Goal: Task Accomplishment & Management: Use online tool/utility

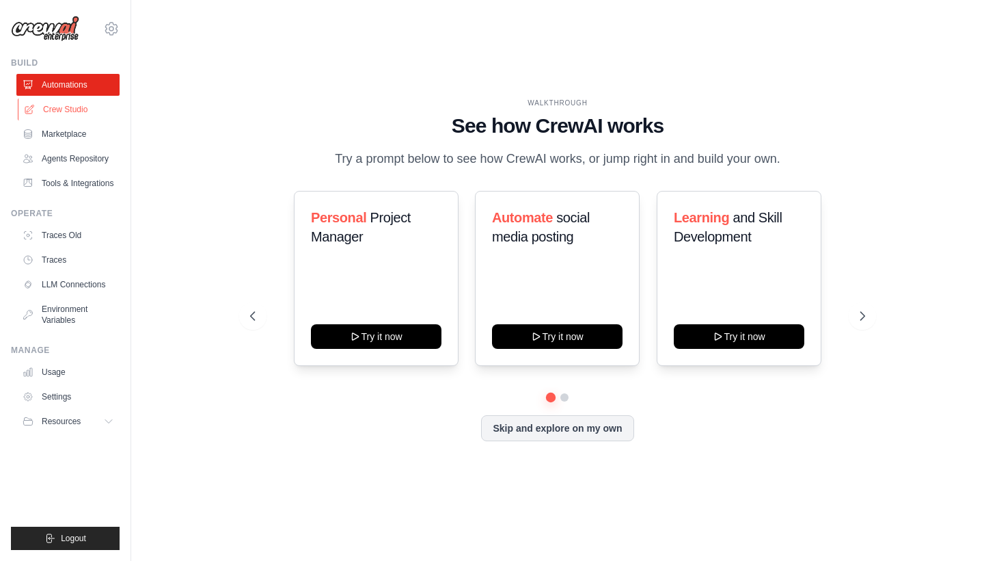
click at [49, 105] on link "Crew Studio" at bounding box center [69, 109] width 103 height 22
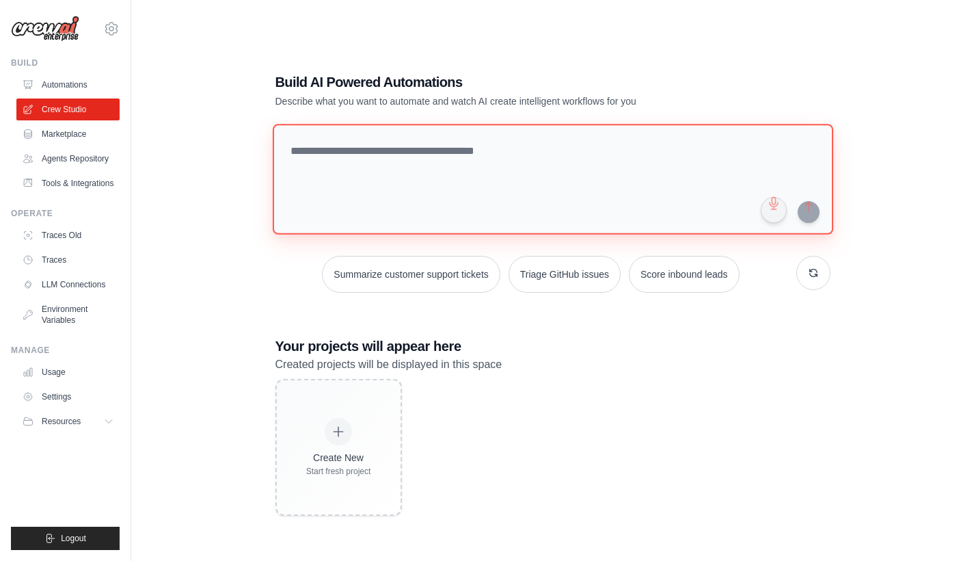
click at [358, 155] on textarea at bounding box center [552, 179] width 561 height 111
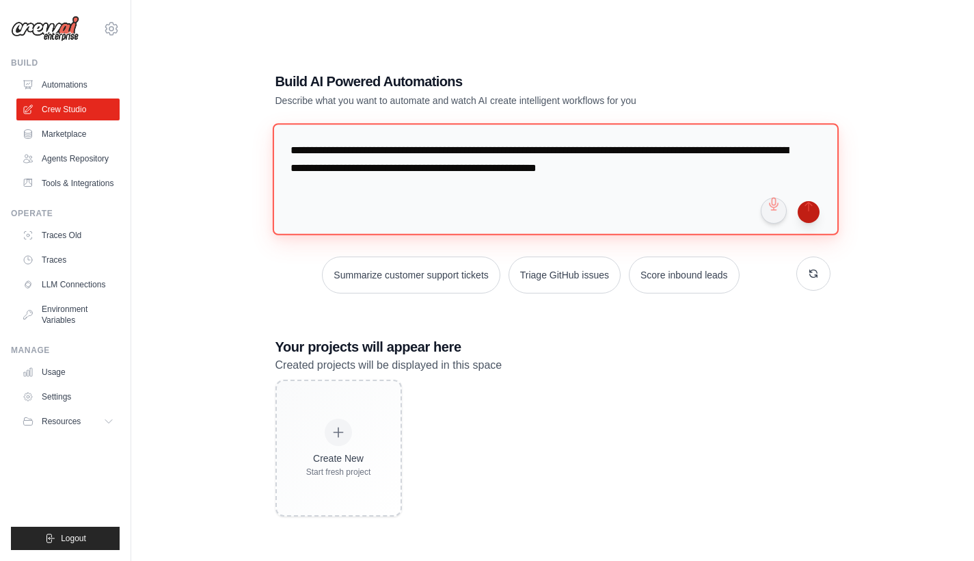
type textarea "**********"
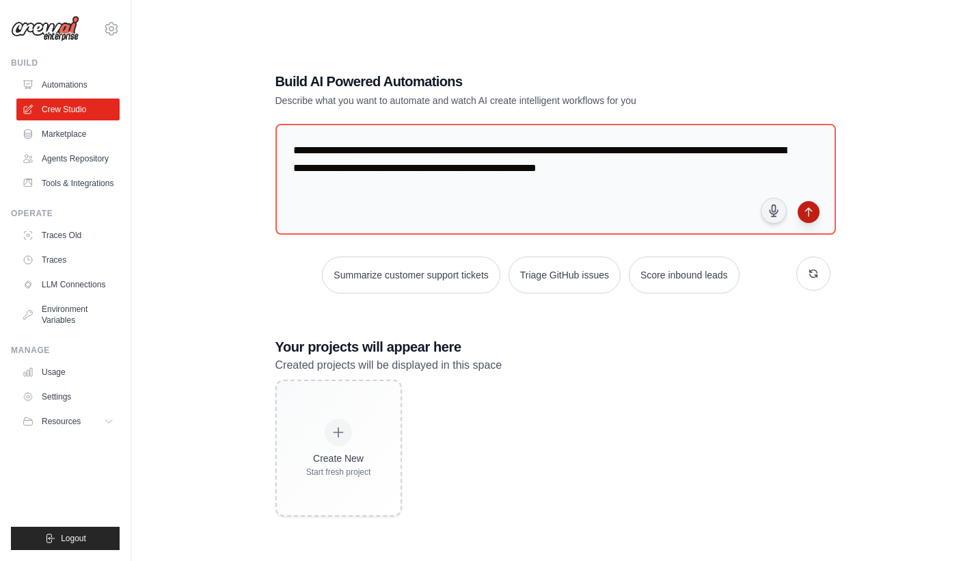
click at [807, 214] on button "submit" at bounding box center [809, 212] width 22 height 22
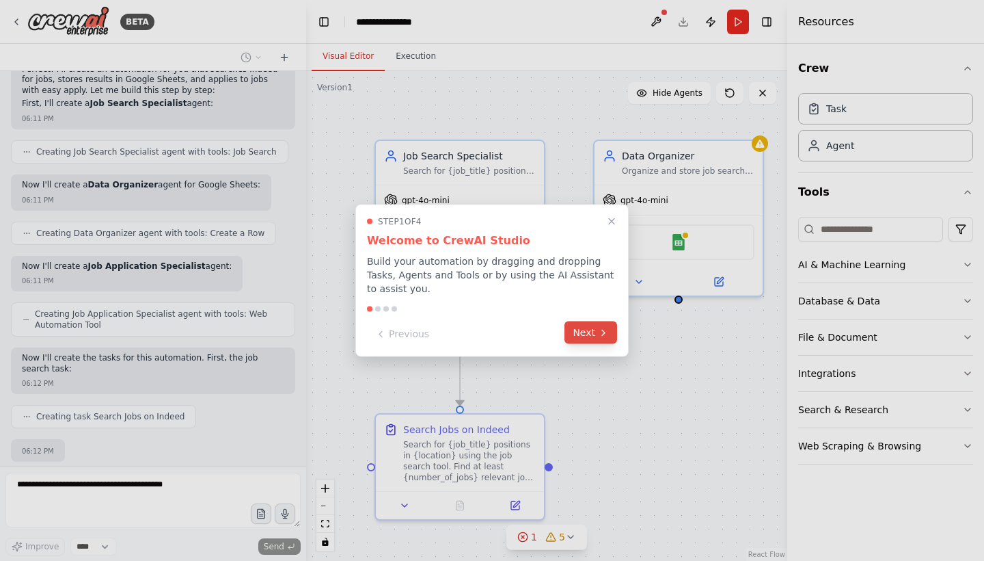
scroll to position [596, 0]
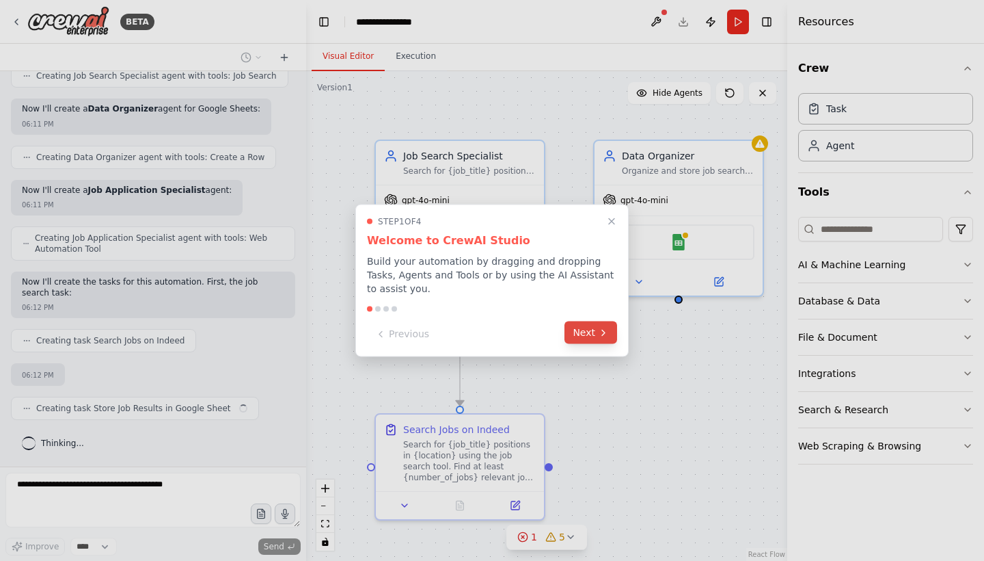
click at [589, 332] on button "Next" at bounding box center [591, 332] width 53 height 23
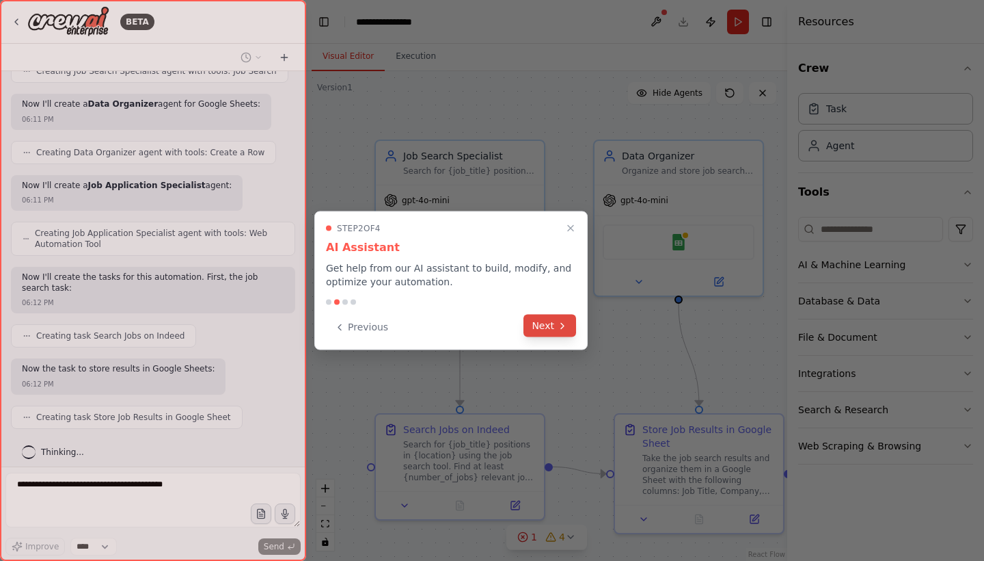
click at [554, 332] on button "Next" at bounding box center [550, 325] width 53 height 23
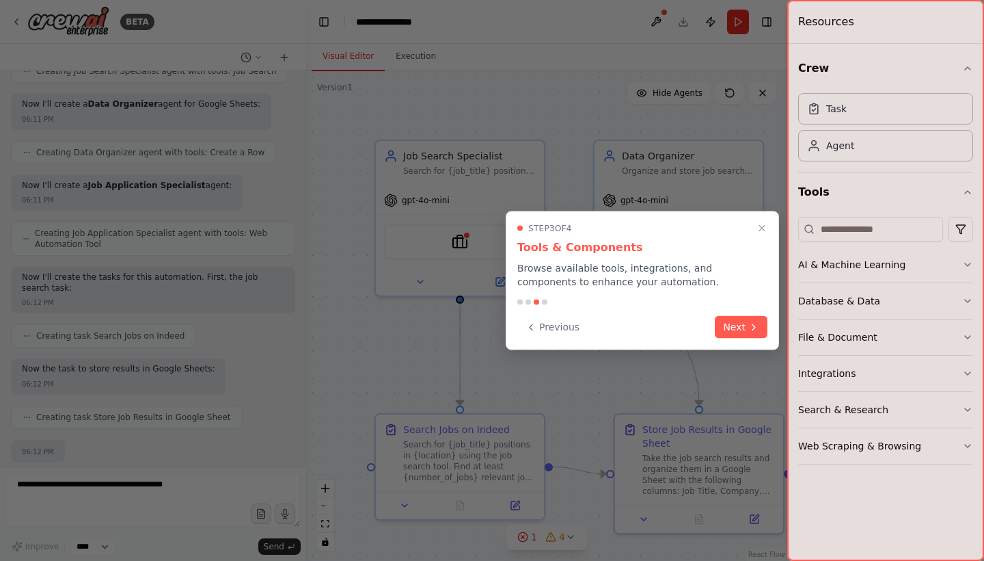
scroll to position [677, 0]
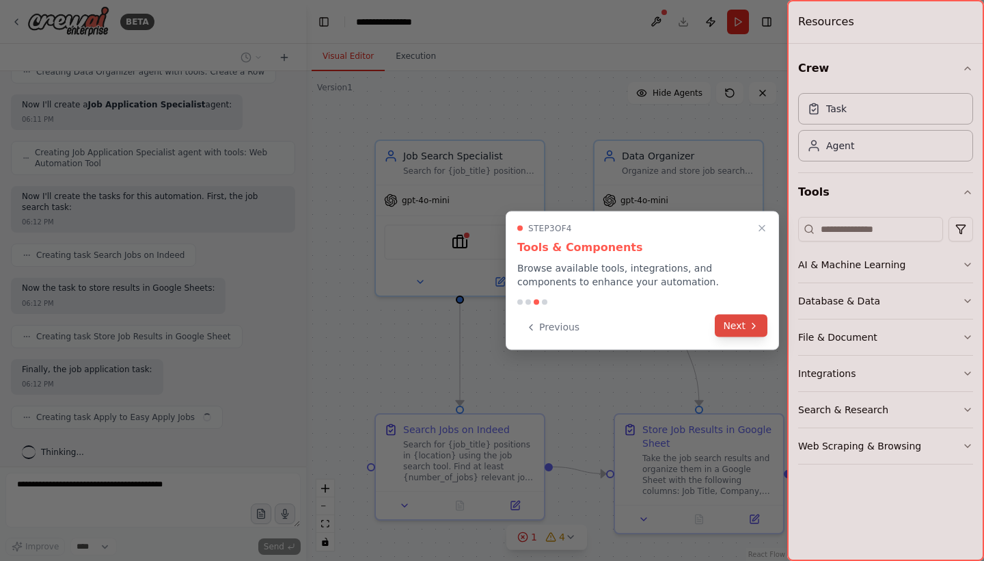
click at [747, 325] on button "Next" at bounding box center [741, 325] width 53 height 23
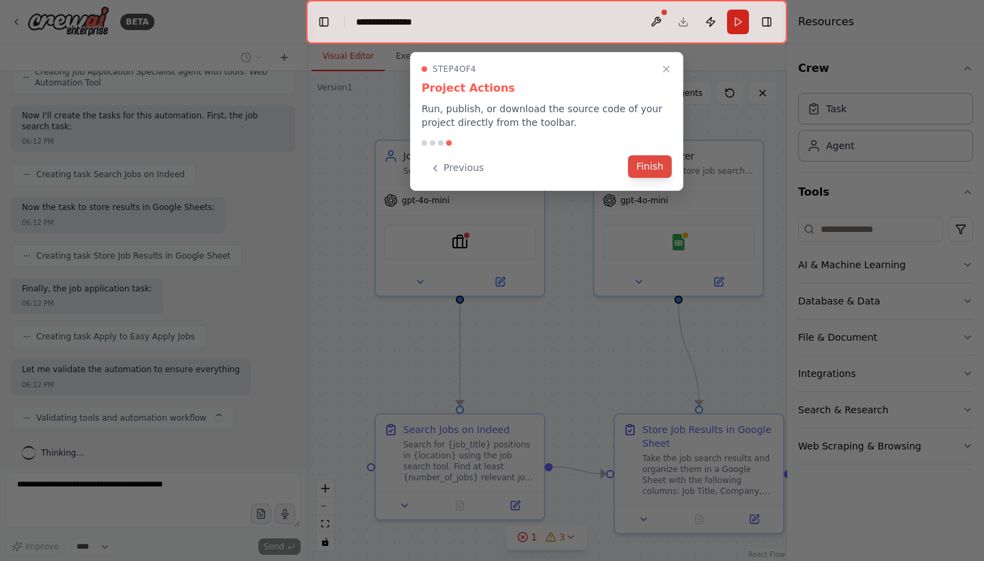
click at [645, 170] on button "Finish" at bounding box center [650, 166] width 44 height 23
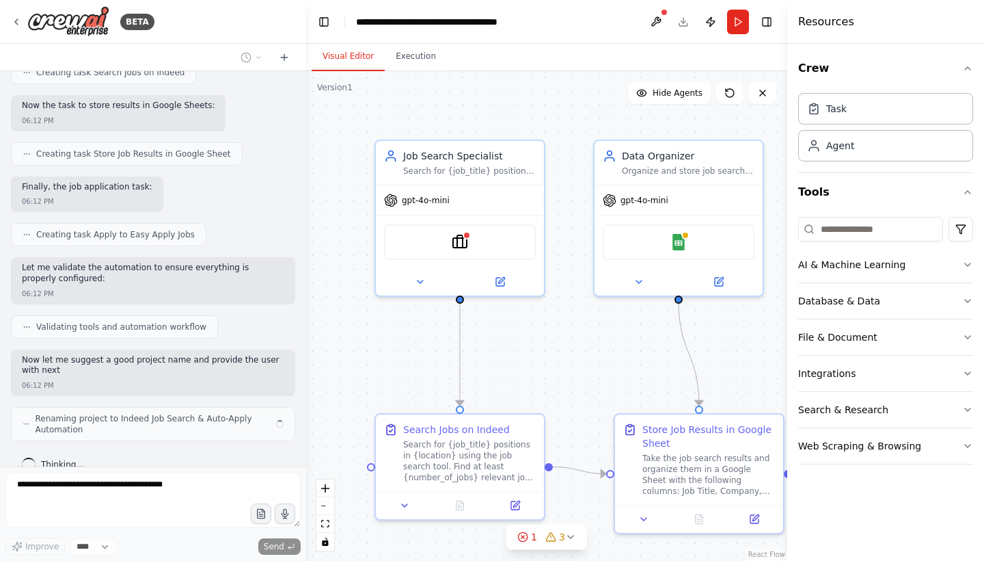
scroll to position [870, 0]
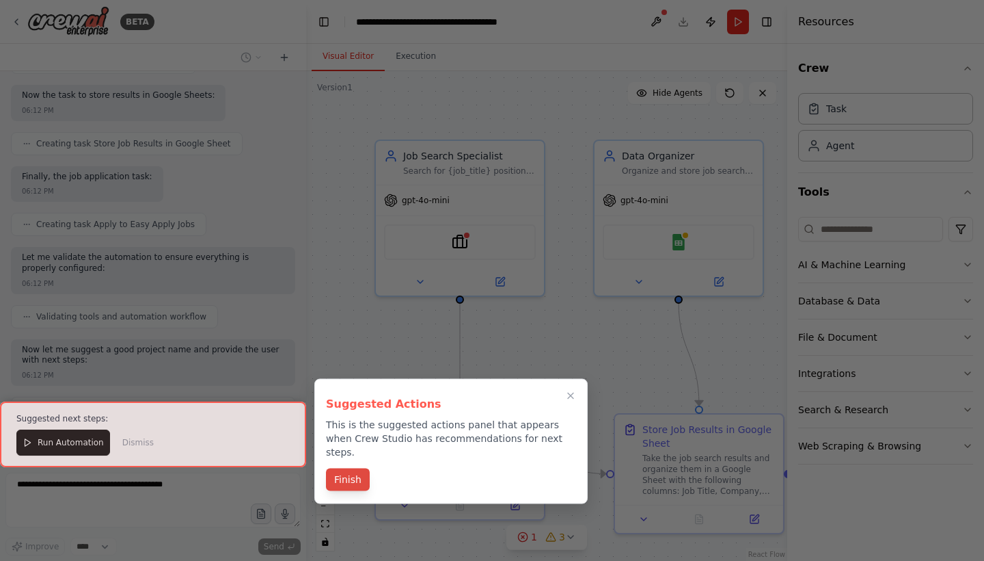
click at [340, 472] on button "Finish" at bounding box center [348, 479] width 44 height 23
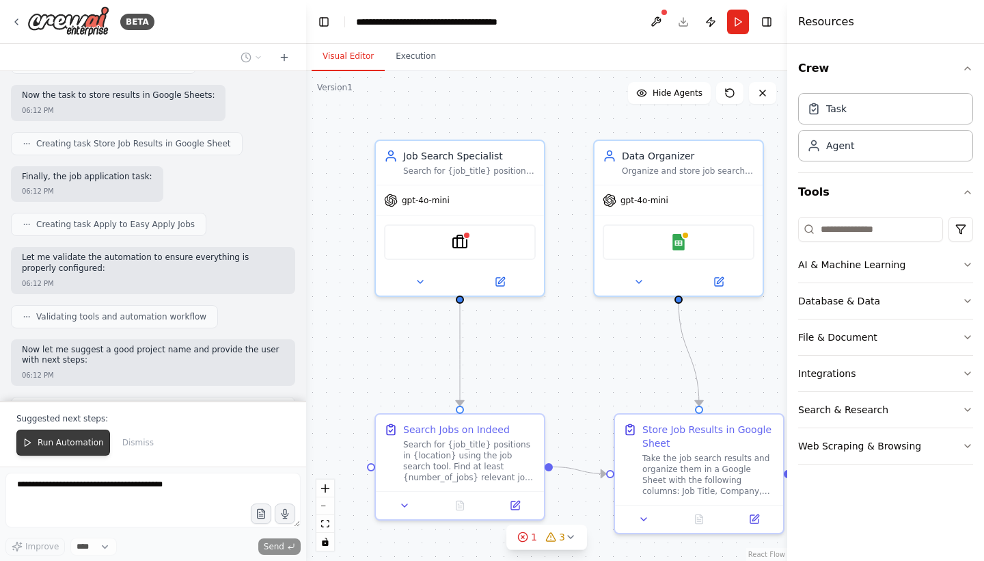
click at [56, 444] on span "Run Automation" at bounding box center [71, 442] width 66 height 11
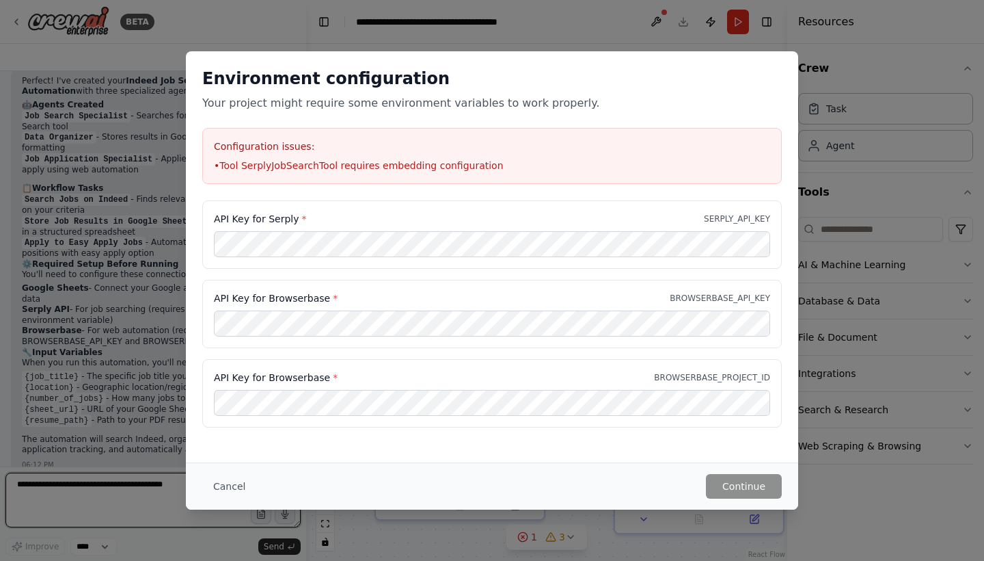
scroll to position [1251, 0]
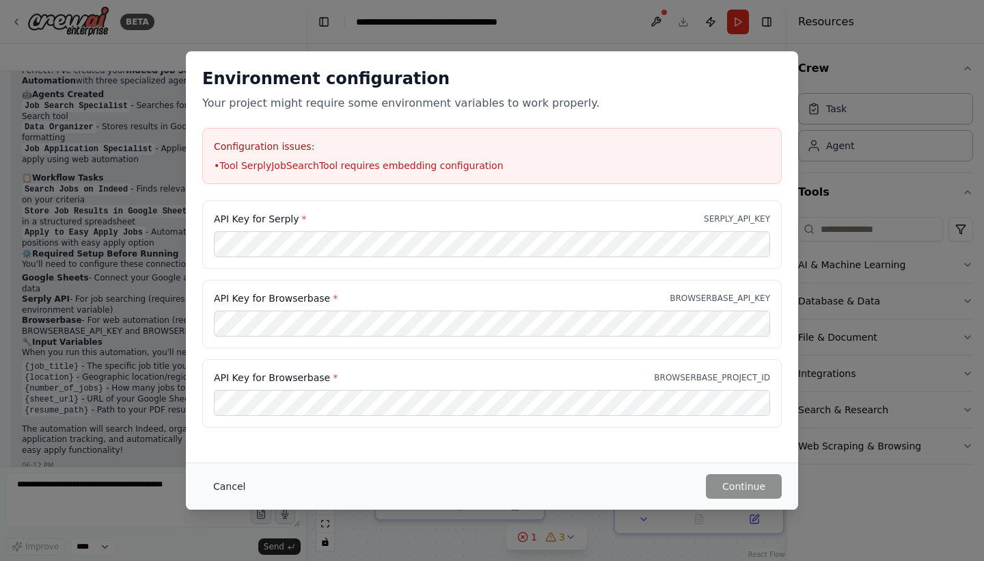
click at [219, 494] on button "Cancel" at bounding box center [229, 486] width 54 height 25
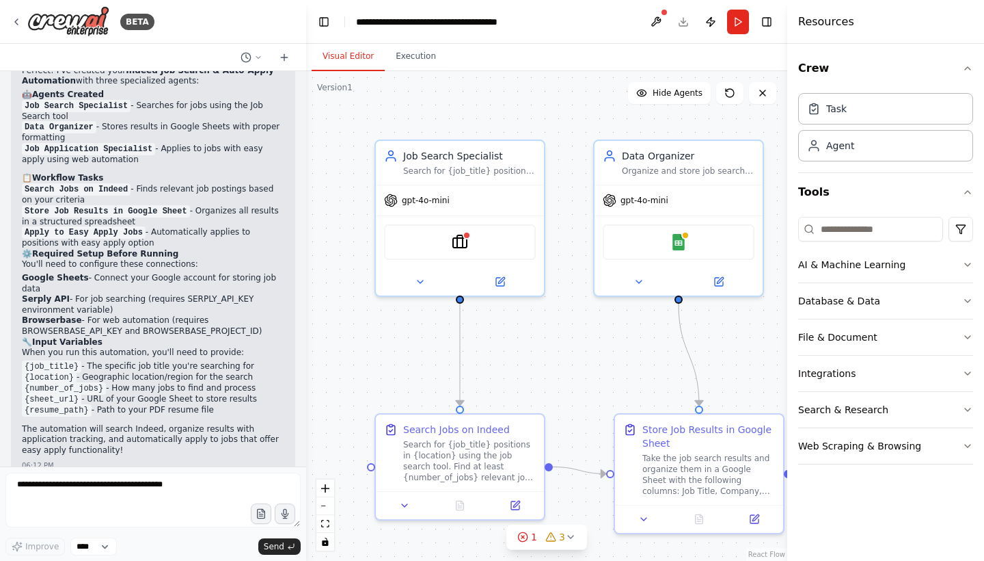
scroll to position [0, 0]
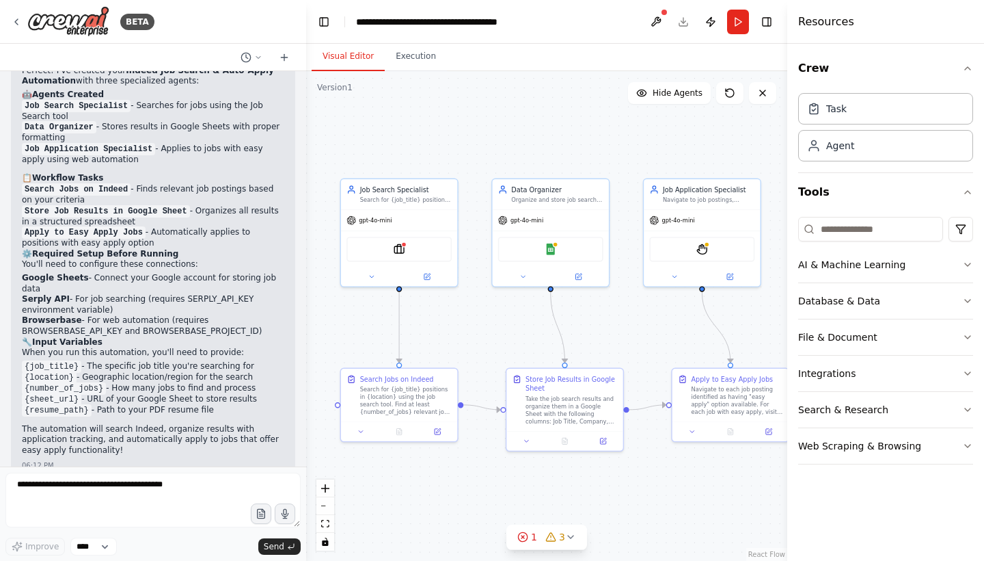
drag, startPoint x: 377, startPoint y: 358, endPoint x: 303, endPoint y: 323, distance: 82.3
click at [303, 323] on div "BETA search for an specific job title and region in indeed, find and sort relat…" at bounding box center [492, 280] width 984 height 561
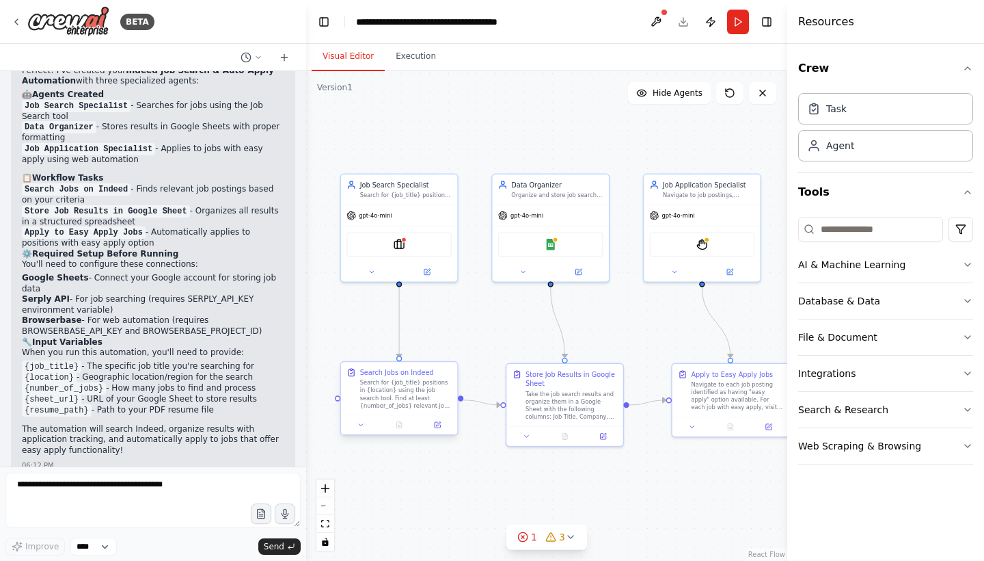
click at [383, 394] on div "Search for {job_title} positions in {location} using the job search tool. Find …" at bounding box center [406, 394] width 92 height 30
click at [440, 429] on button at bounding box center [437, 425] width 33 height 12
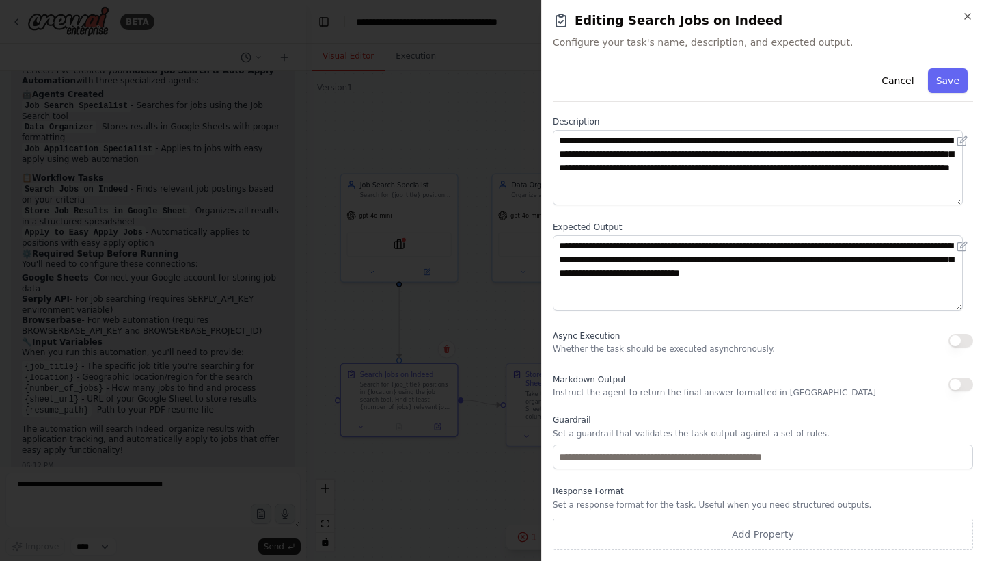
scroll to position [57, 0]
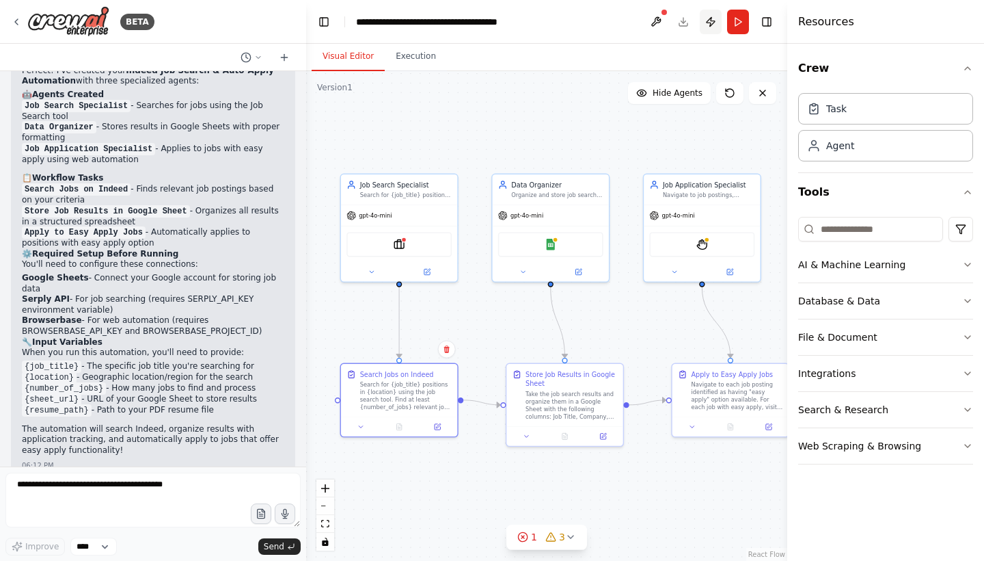
click at [708, 25] on button "Publish" at bounding box center [711, 22] width 22 height 25
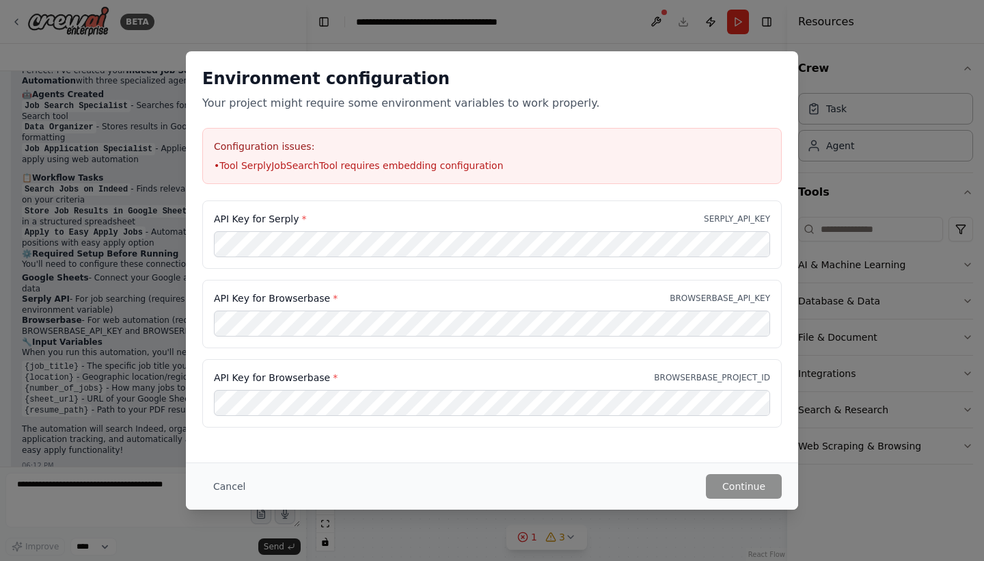
click at [297, 377] on label "API Key for Browserbase *" at bounding box center [276, 378] width 124 height 14
copy label "API Key for Browserbase *"
